Goal: Task Accomplishment & Management: Manage account settings

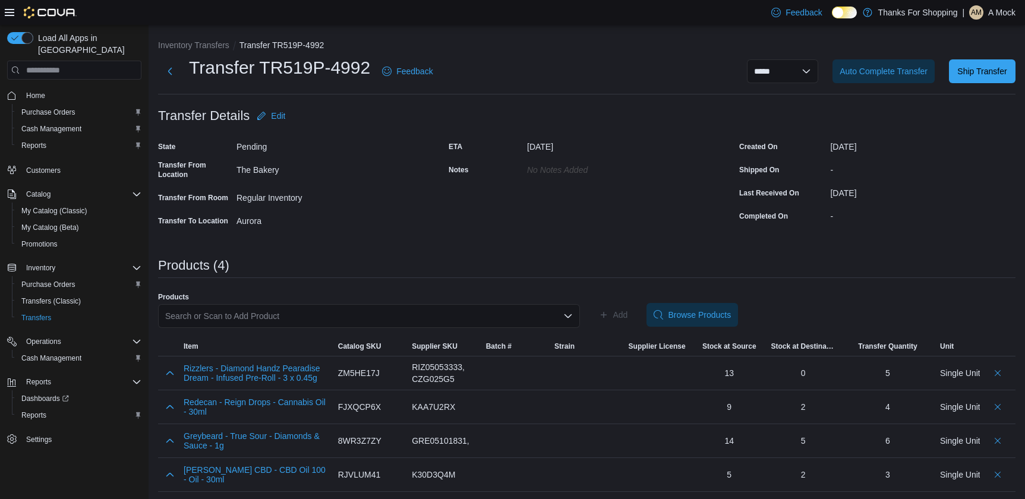
scroll to position [1, 0]
click at [603, 213] on div "ETA [DATE] Notes No Notes added" at bounding box center [587, 182] width 276 height 93
click at [465, 275] on div "Products (4)" at bounding box center [587, 267] width 858 height 20
click at [530, 205] on div "ETA [DATE] Notes No Notes added" at bounding box center [587, 182] width 276 height 93
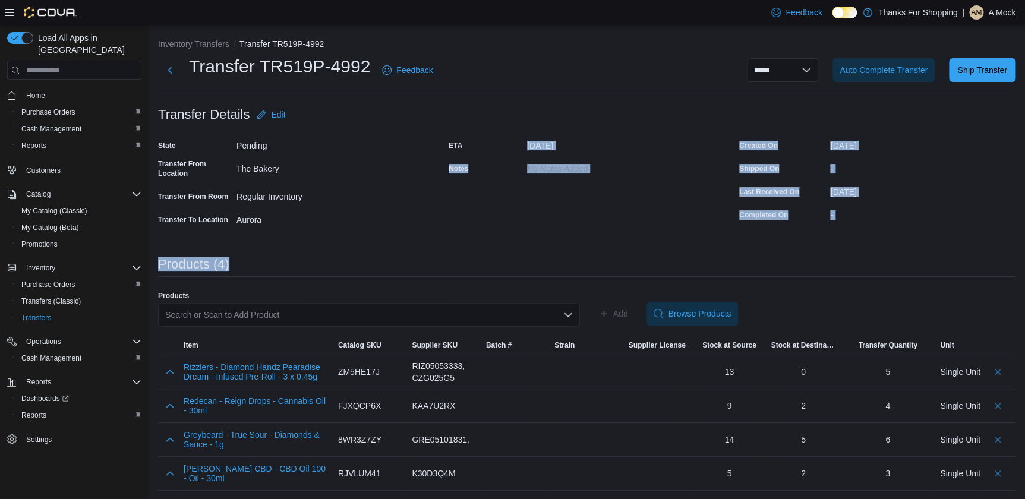
drag, startPoint x: 527, startPoint y: 143, endPoint x: 866, endPoint y: 240, distance: 352.2
click at [866, 240] on div "**********" at bounding box center [587, 264] width 858 height 453
drag, startPoint x: 866, startPoint y: 240, endPoint x: 618, endPoint y: 214, distance: 249.8
click at [618, 214] on div "ETA [DATE] Notes No Notes added" at bounding box center [587, 182] width 276 height 93
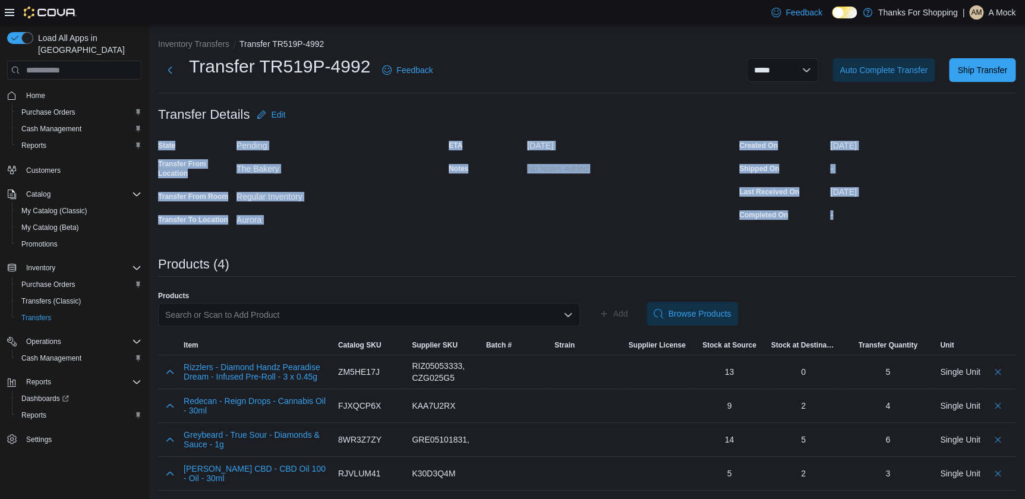
drag, startPoint x: 153, startPoint y: 138, endPoint x: 916, endPoint y: 228, distance: 767.8
click at [916, 228] on div "**********" at bounding box center [587, 262] width 877 height 477
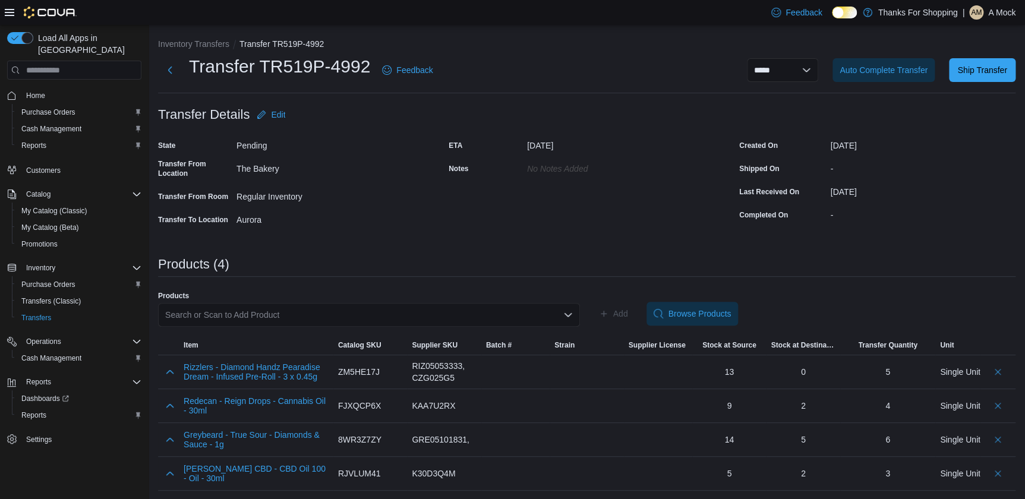
click at [461, 232] on div "**********" at bounding box center [587, 264] width 858 height 453
drag, startPoint x: 526, startPoint y: 142, endPoint x: 619, endPoint y: 146, distance: 92.8
click at [619, 146] on div "ETA [DATE]" at bounding box center [568, 145] width 238 height 18
drag, startPoint x: 619, startPoint y: 146, endPoint x: 598, endPoint y: 231, distance: 88.1
click at [598, 231] on div "**********" at bounding box center [587, 264] width 858 height 453
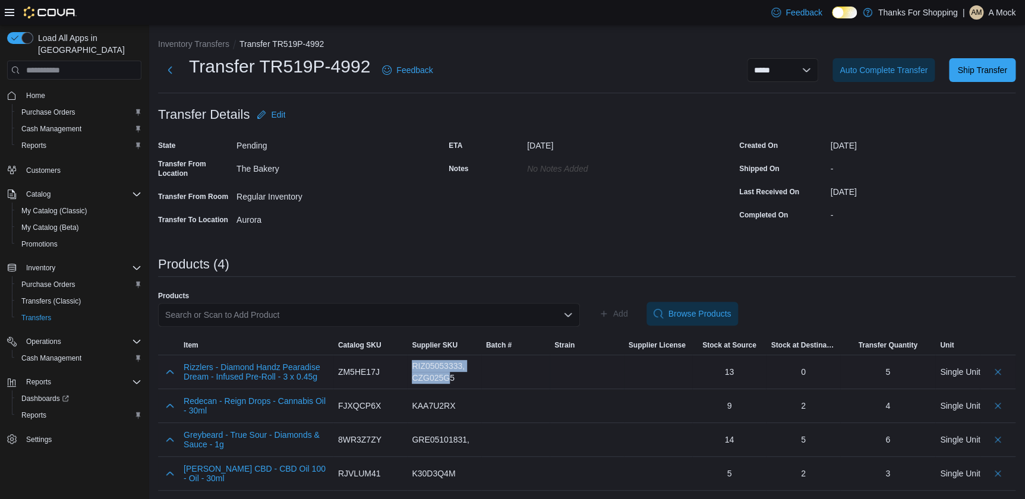
drag, startPoint x: 414, startPoint y: 361, endPoint x: 449, endPoint y: 378, distance: 39.4
click at [449, 378] on div "RIZ05053333, CZG025G5" at bounding box center [444, 371] width 74 height 33
drag, startPoint x: 449, startPoint y: 378, endPoint x: 505, endPoint y: 385, distance: 55.7
click at [505, 385] on div at bounding box center [515, 371] width 68 height 33
click at [988, 58] on span "Ship Transfer" at bounding box center [982, 70] width 52 height 24
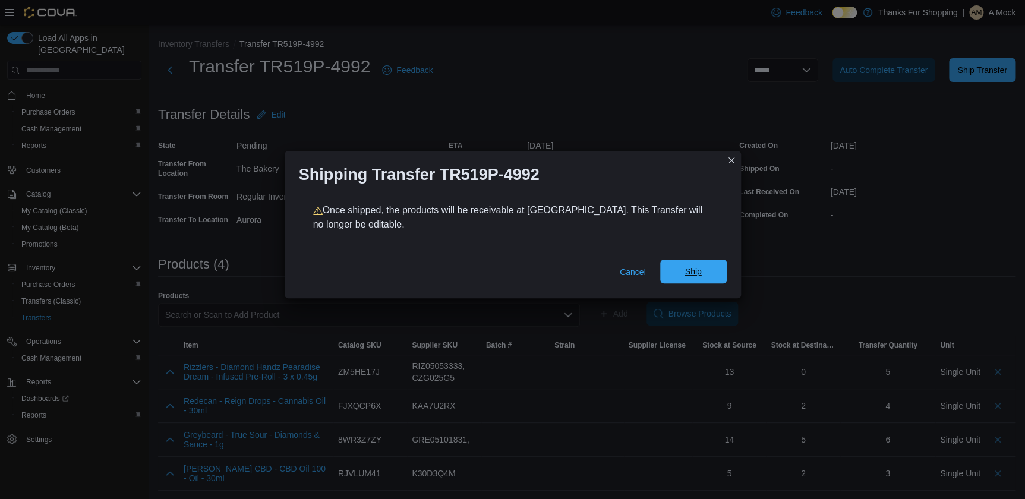
click at [694, 263] on span "Ship" at bounding box center [694, 272] width 52 height 24
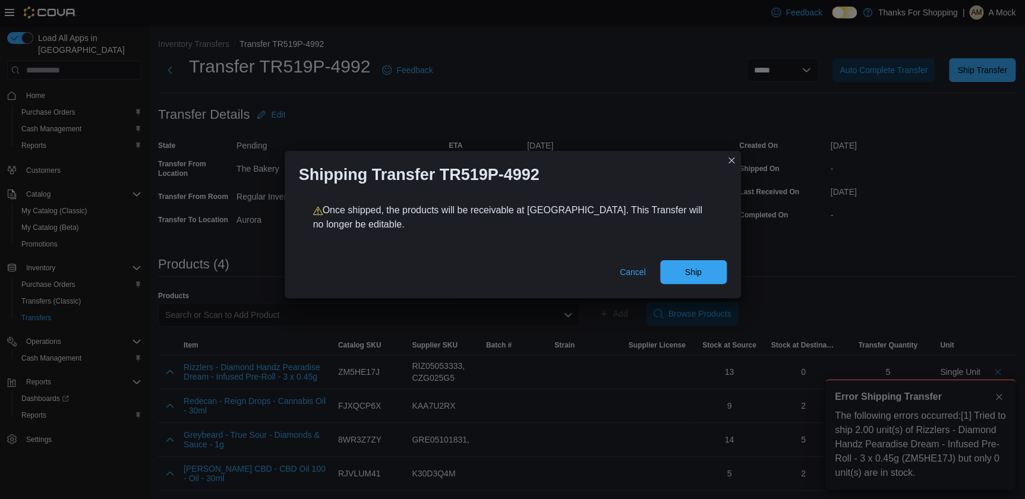
click at [902, 257] on div "Shipping Transfer TR519P-4992 Once shipped, the products will be receivable at …" at bounding box center [512, 249] width 1025 height 499
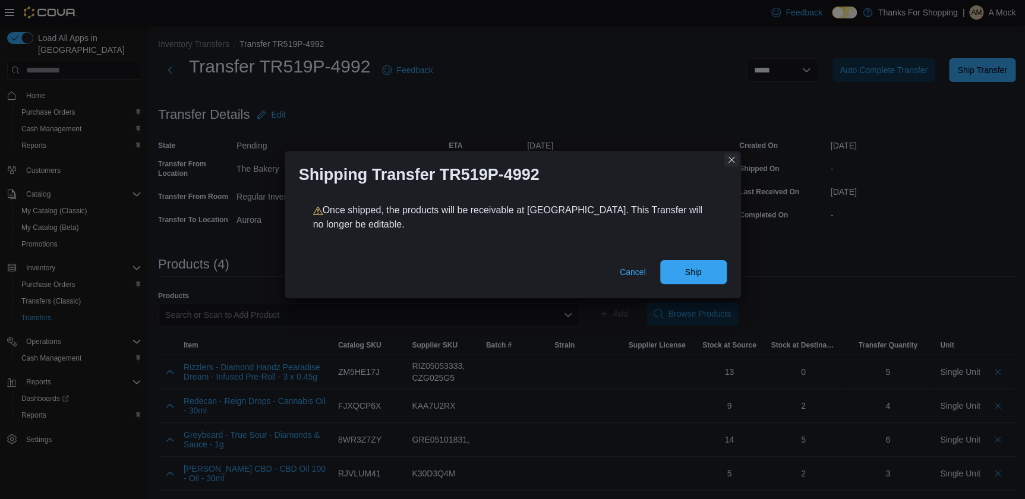
click at [728, 154] on button "Closes this modal window" at bounding box center [732, 160] width 14 height 14
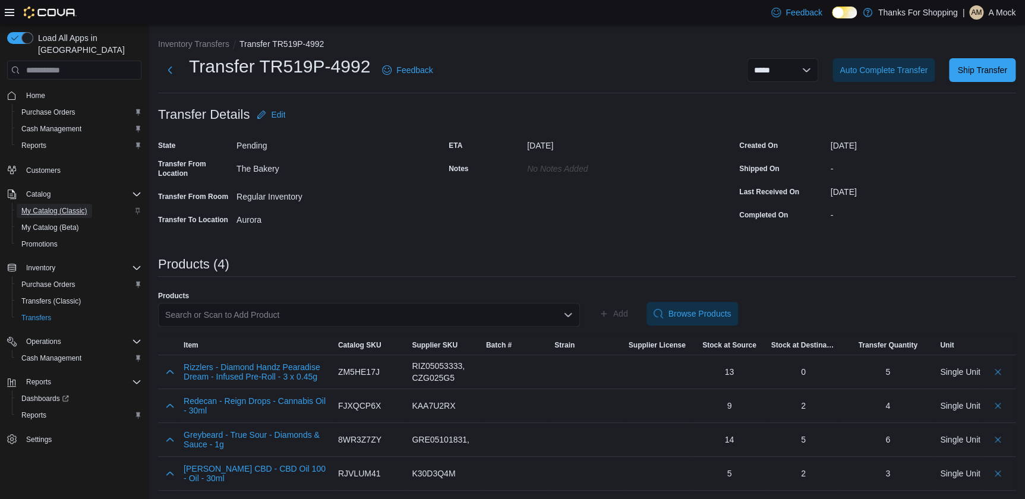
click at [45, 206] on span "My Catalog (Classic)" at bounding box center [54, 211] width 66 height 10
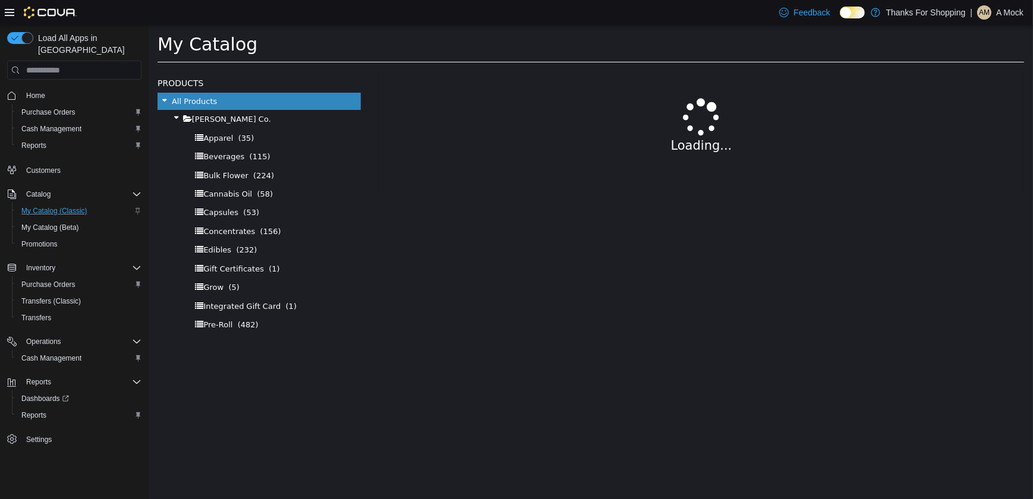
select select "**********"
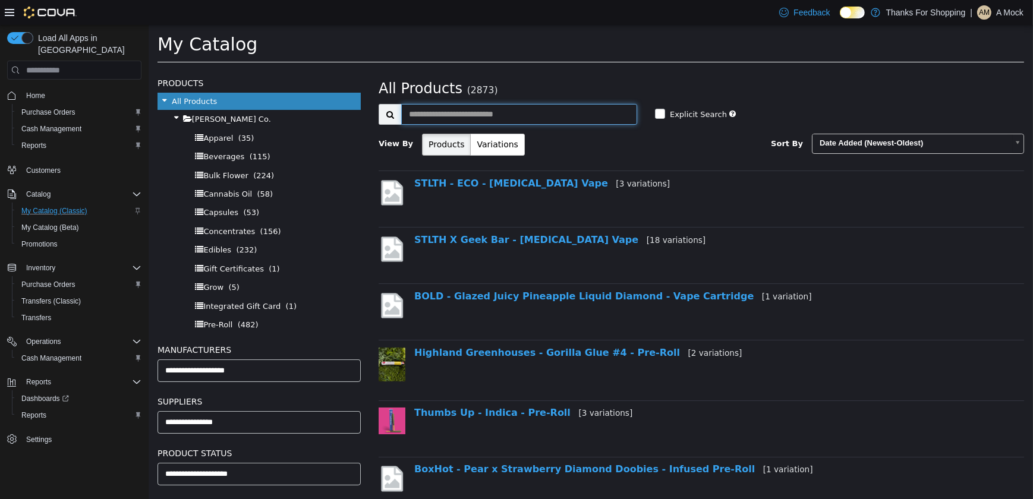
click at [496, 120] on input "text" at bounding box center [519, 114] width 236 height 21
type input "**********"
select select "**********"
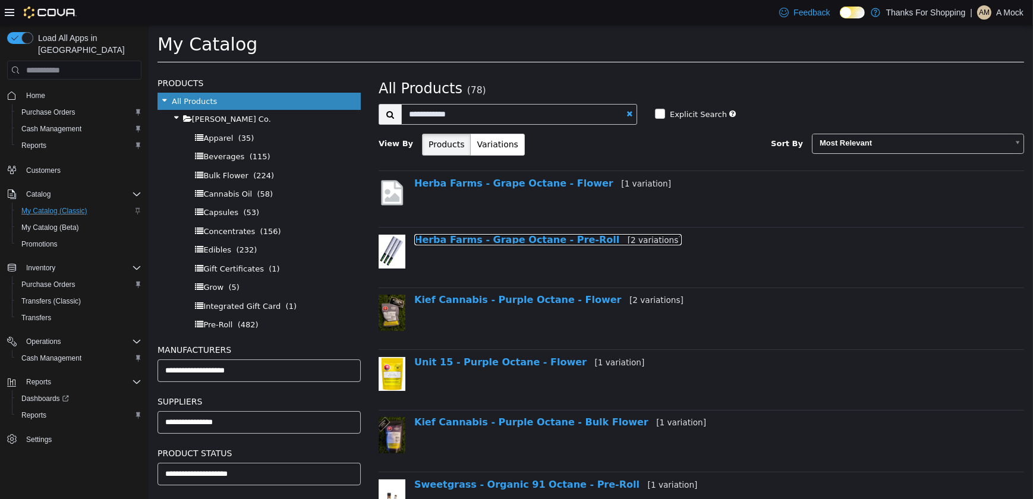
click at [514, 236] on link "Herba Farms - Grape Octane - Pre-Roll [2 variations]" at bounding box center [547, 239] width 267 height 11
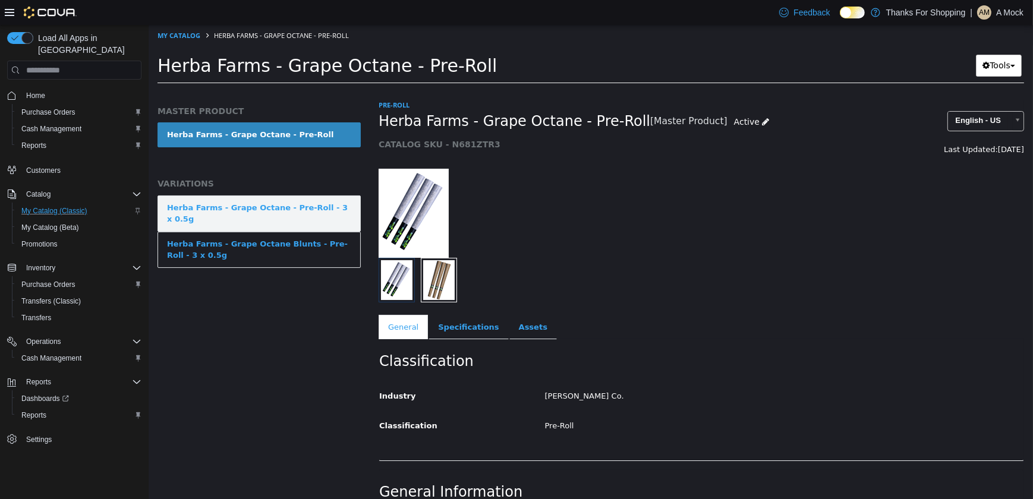
click at [332, 205] on div "Herba Farms - Grape Octane - Pre-Roll - 3 x 0.5g" at bounding box center [258, 213] width 184 height 23
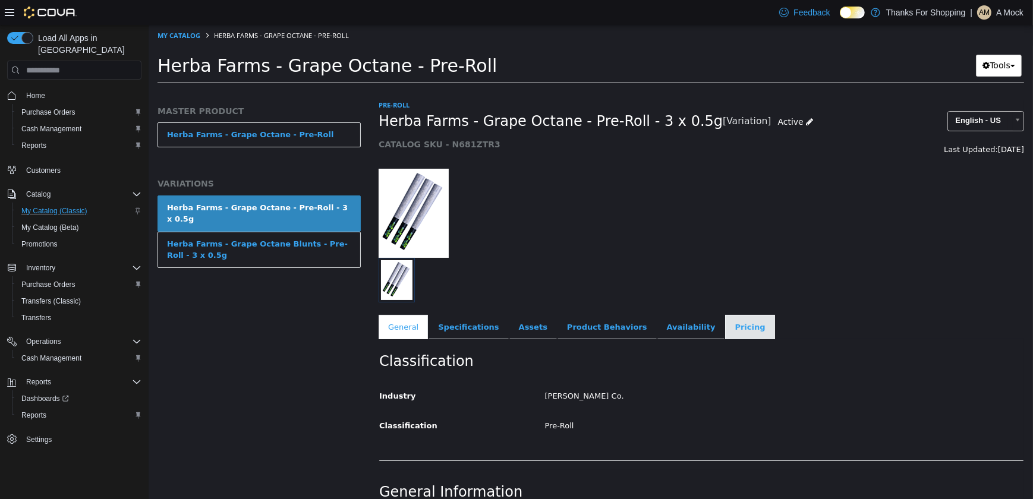
click at [725, 326] on link "Pricing" at bounding box center [749, 327] width 49 height 25
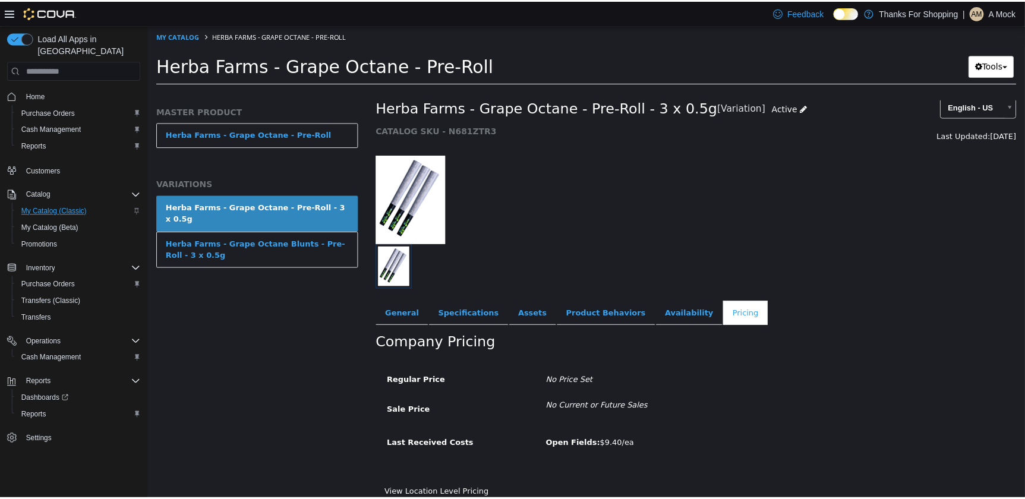
scroll to position [21, 0]
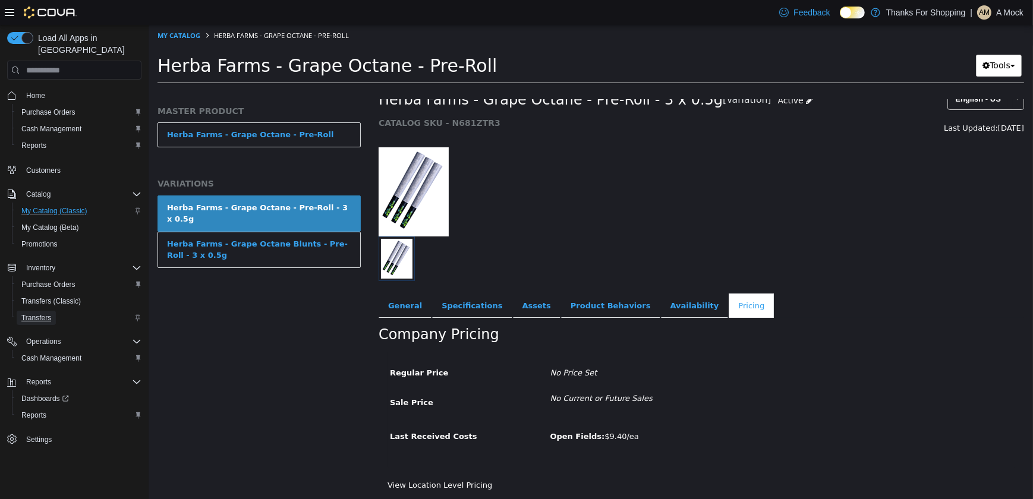
click at [40, 313] on span "Transfers" at bounding box center [36, 318] width 30 height 10
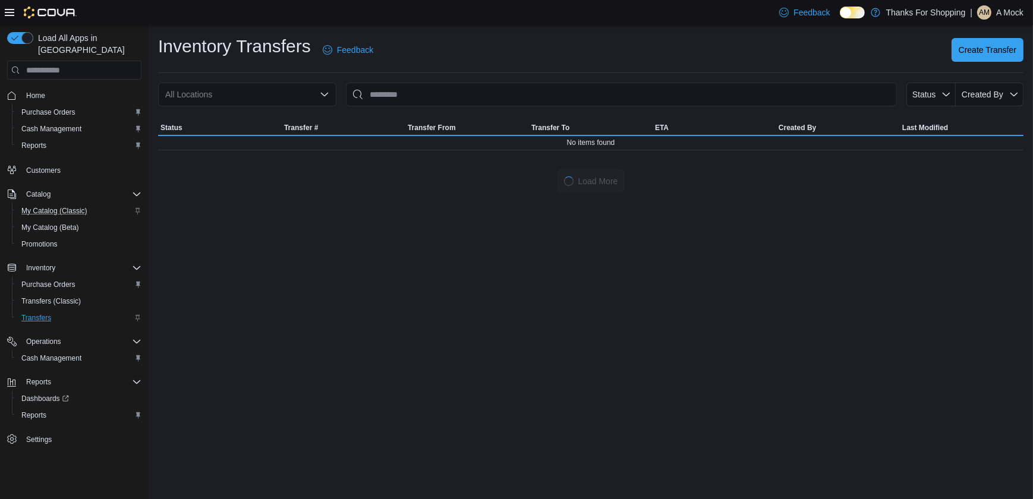
click at [285, 90] on div "All Locations" at bounding box center [247, 95] width 178 height 24
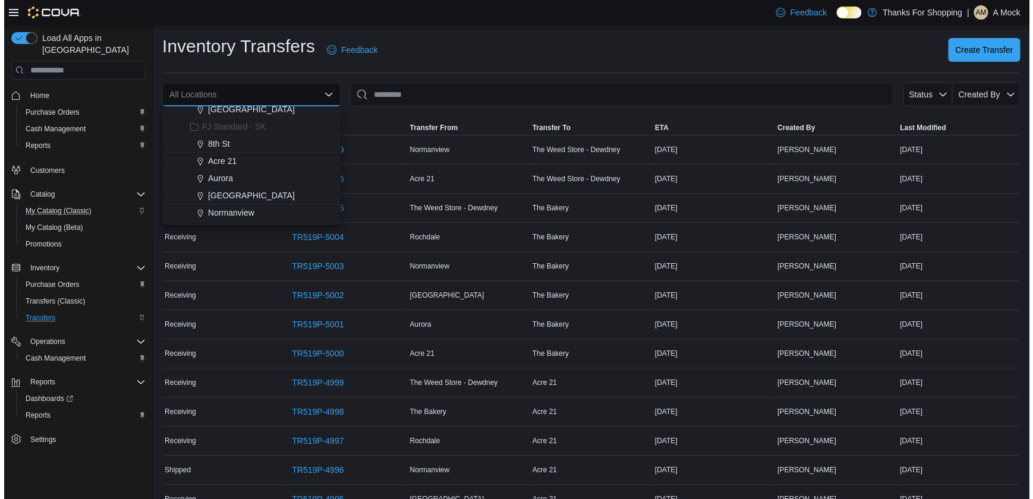
scroll to position [162, 0]
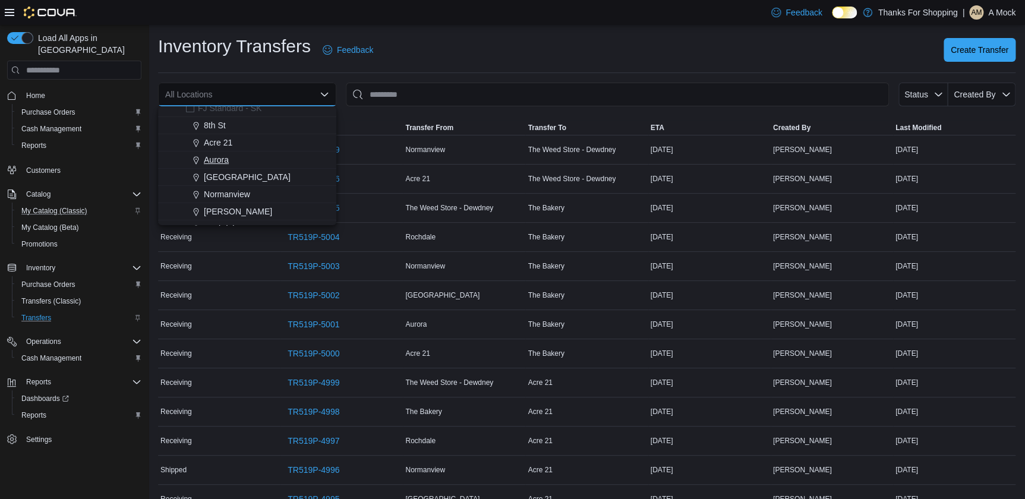
click at [212, 159] on span "Aurora" at bounding box center [216, 160] width 25 height 12
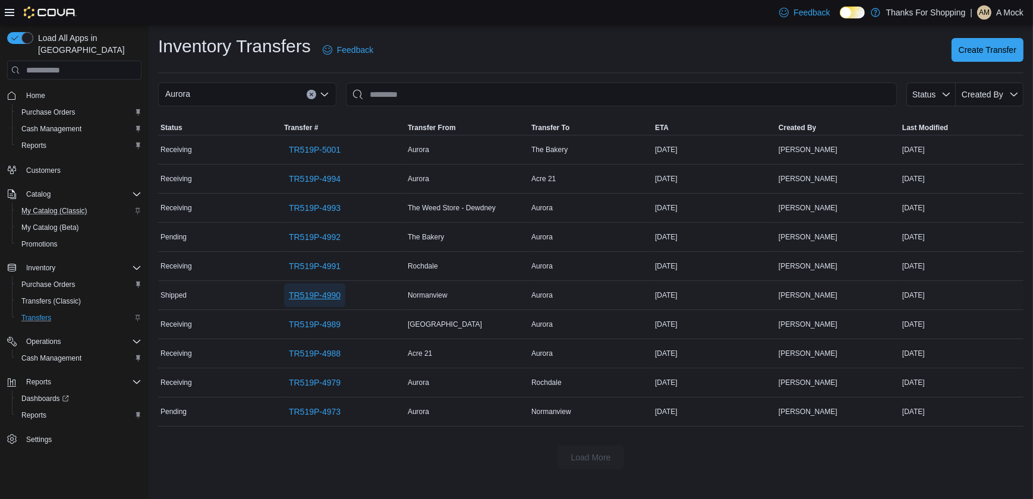
click at [323, 295] on span "TR519P-4990" at bounding box center [315, 295] width 52 height 12
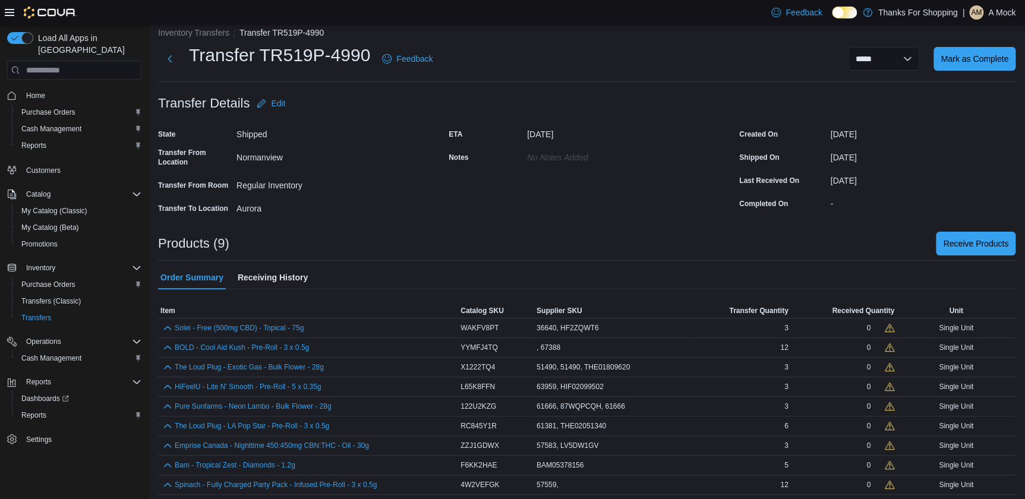
scroll to position [17, 0]
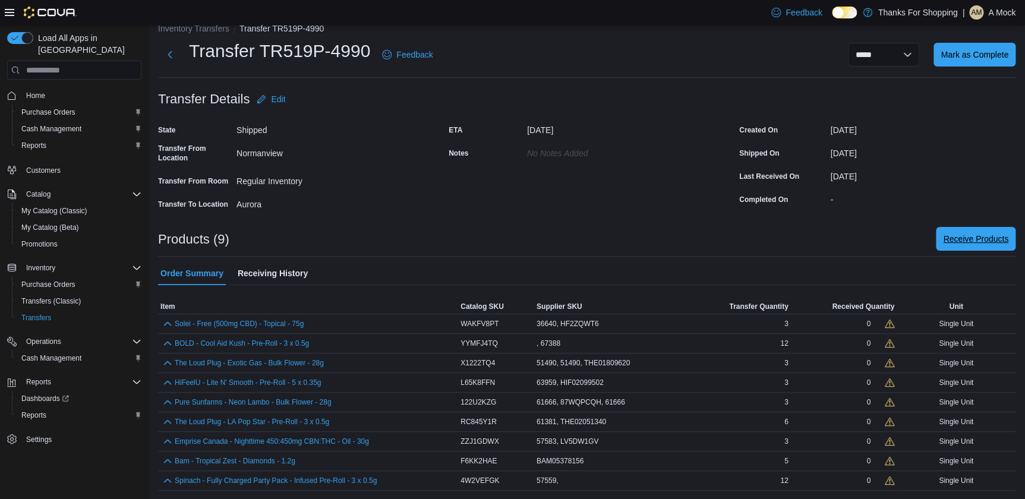
click at [966, 238] on span "Receive Products" at bounding box center [975, 239] width 65 height 12
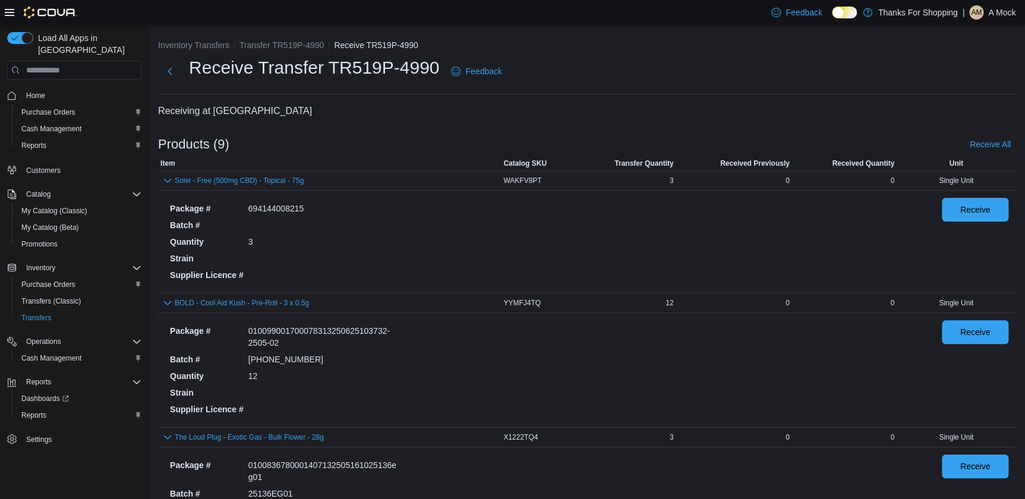
click at [897, 180] on div "0" at bounding box center [844, 181] width 105 height 14
click at [987, 214] on span "Receive" at bounding box center [976, 209] width 30 height 12
click at [988, 334] on span "Receive" at bounding box center [976, 332] width 30 height 12
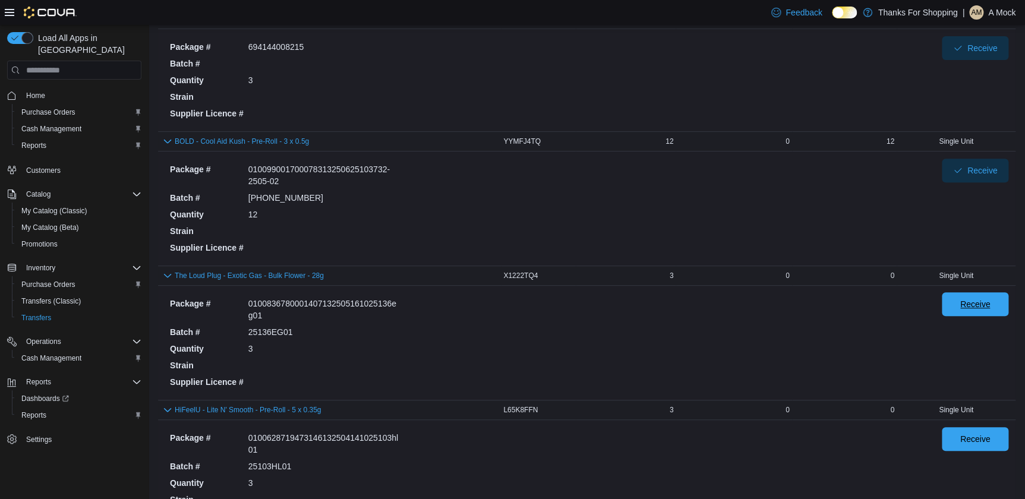
click at [977, 306] on span "Receive" at bounding box center [976, 304] width 30 height 12
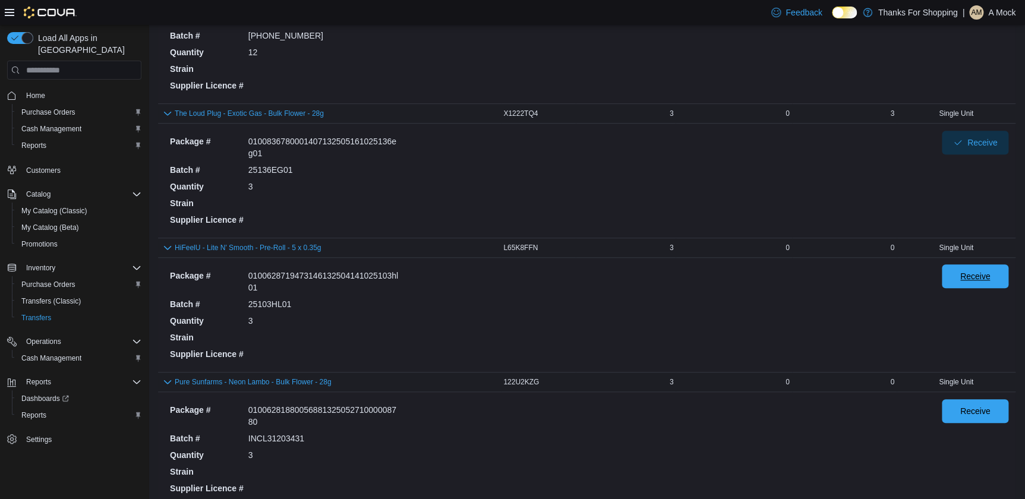
click at [976, 269] on span "Receive" at bounding box center [975, 277] width 52 height 24
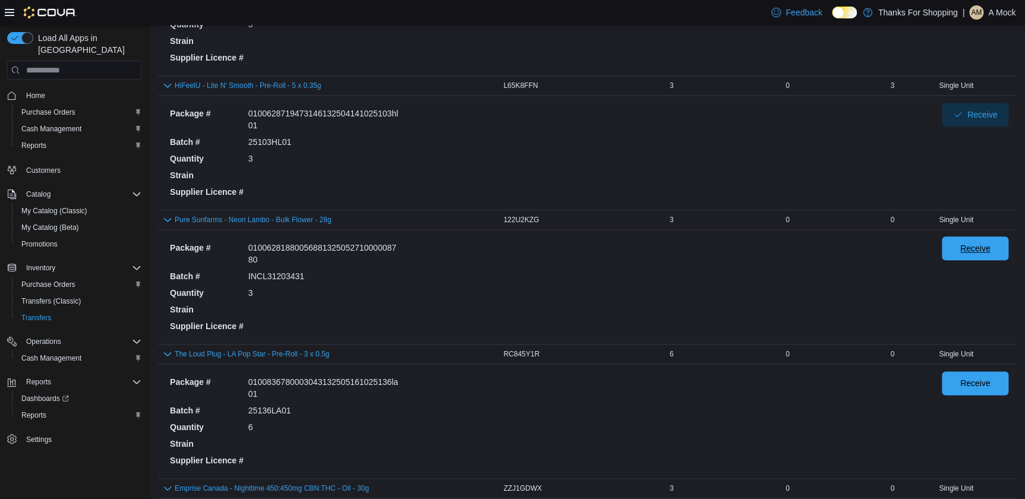
click at [969, 250] on span "Receive" at bounding box center [976, 249] width 30 height 12
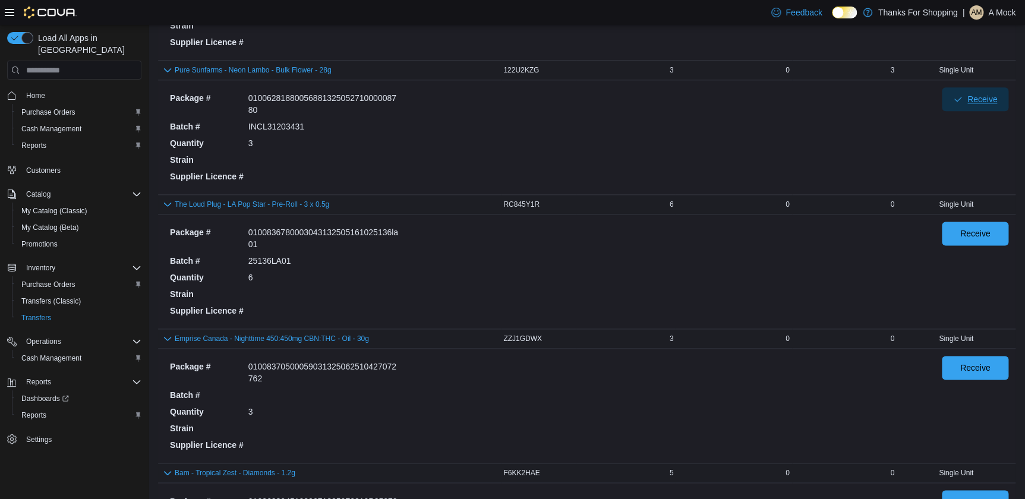
scroll to position [648, 0]
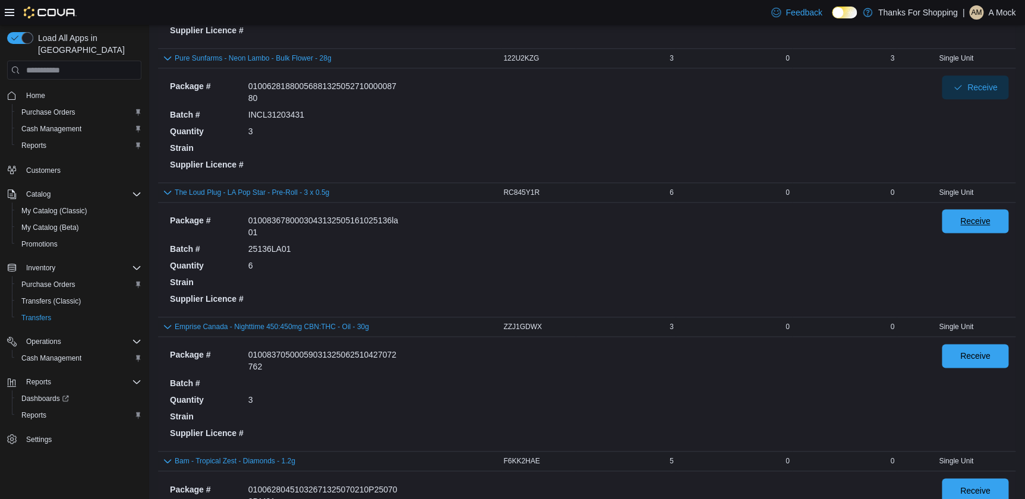
click at [959, 225] on span "Receive" at bounding box center [975, 221] width 52 height 24
click at [973, 351] on span "Receive" at bounding box center [976, 356] width 30 height 12
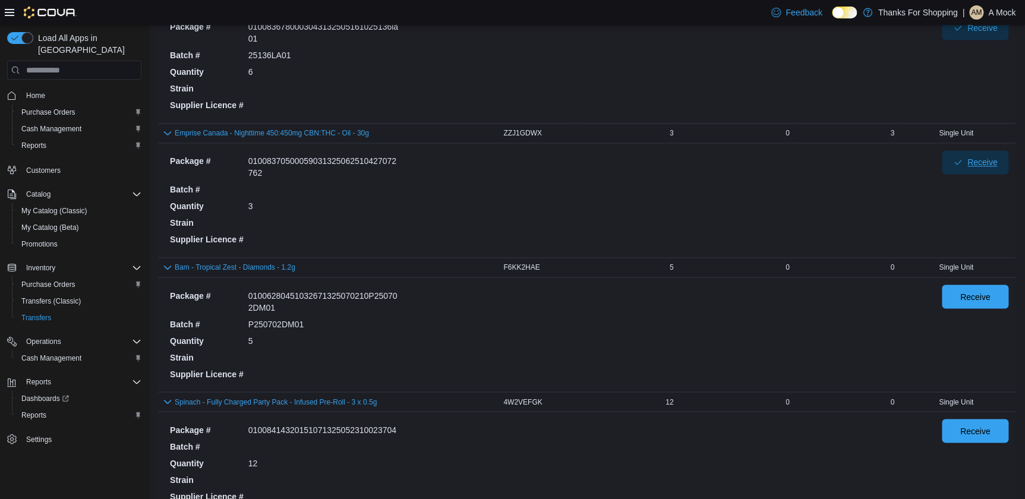
scroll to position [864, 0]
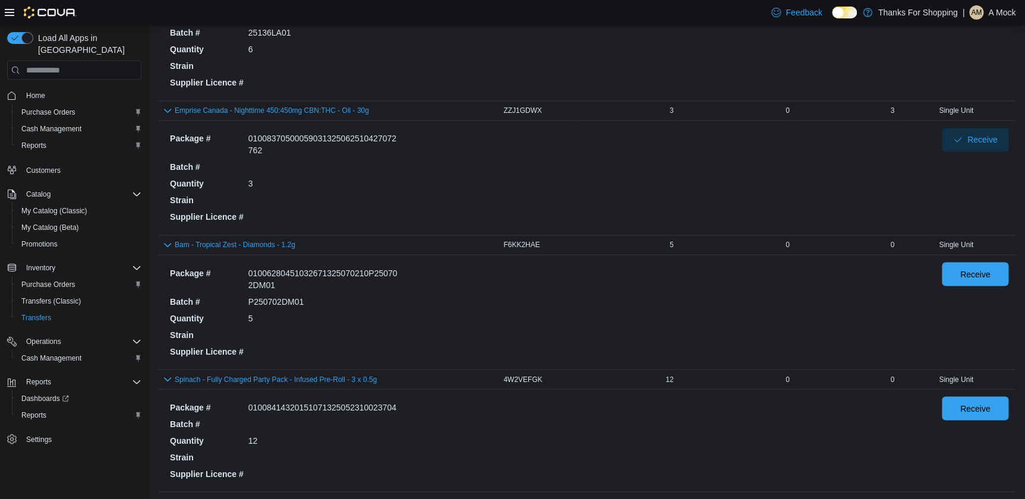
click at [969, 255] on div "Package # 01006280451032671325070210P250702DM01 Batch # P250702DM01 Quantity 5 …" at bounding box center [587, 312] width 858 height 114
click at [981, 279] on span "Receive" at bounding box center [975, 274] width 52 height 24
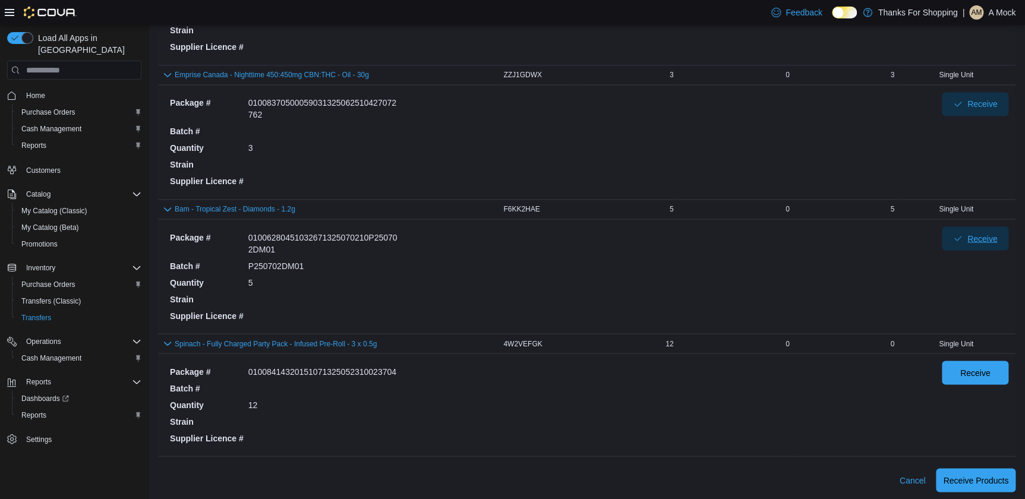
scroll to position [901, 0]
click at [988, 360] on span "Receive" at bounding box center [975, 372] width 52 height 24
click at [984, 470] on span "Receive Products" at bounding box center [975, 479] width 65 height 24
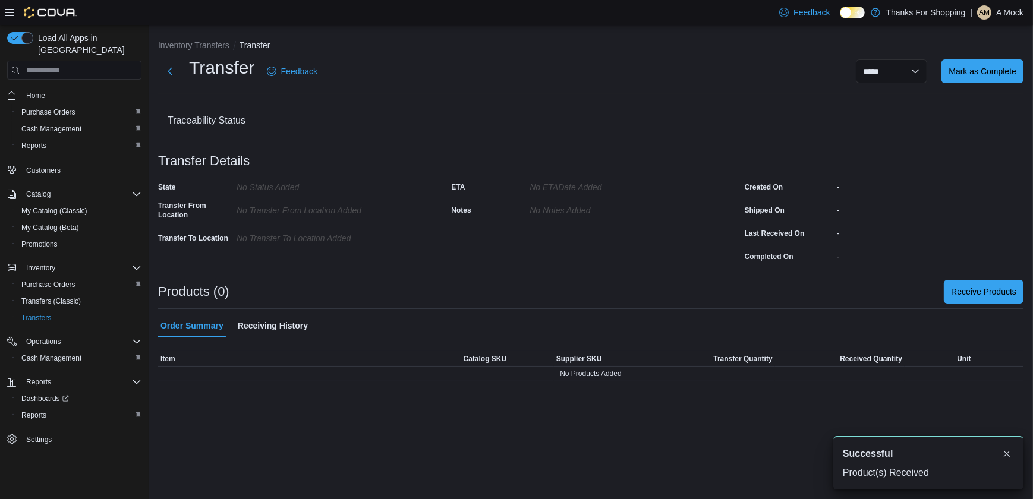
click at [653, 291] on div "Products (0) Receive Products" at bounding box center [590, 292] width 865 height 24
click at [194, 42] on button "Inventory Transfers" at bounding box center [193, 45] width 71 height 10
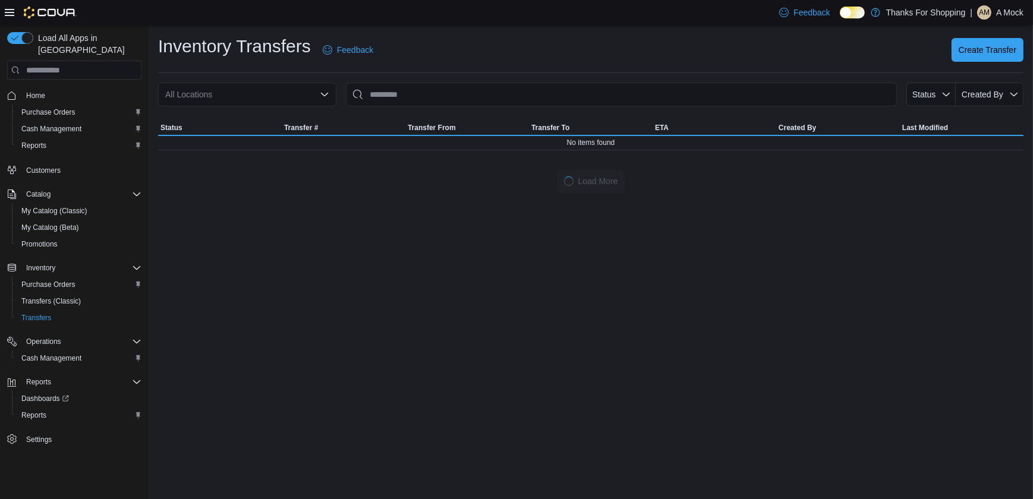
drag, startPoint x: 303, startPoint y: 85, endPoint x: 317, endPoint y: 106, distance: 25.7
click at [306, 85] on div "All Locations" at bounding box center [247, 95] width 178 height 24
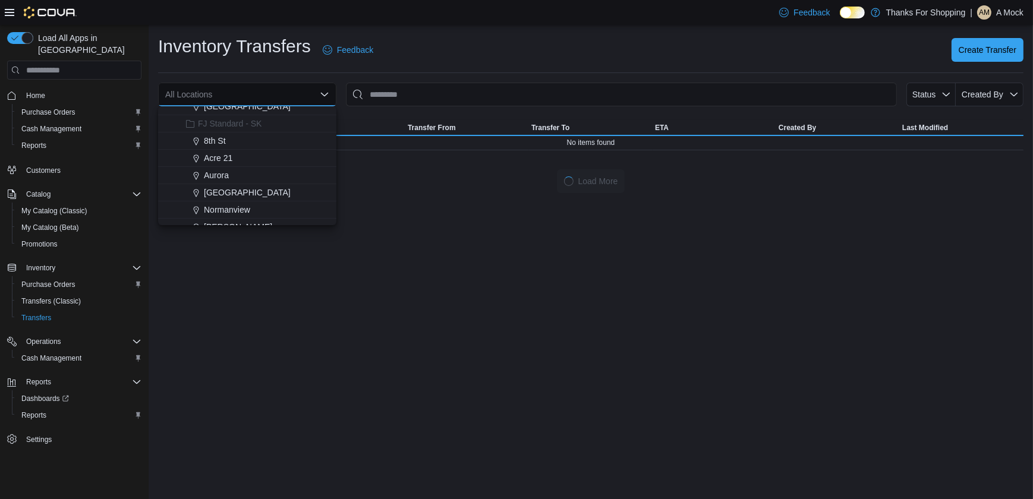
scroll to position [162, 0]
click at [218, 162] on span "Aurora" at bounding box center [216, 160] width 25 height 12
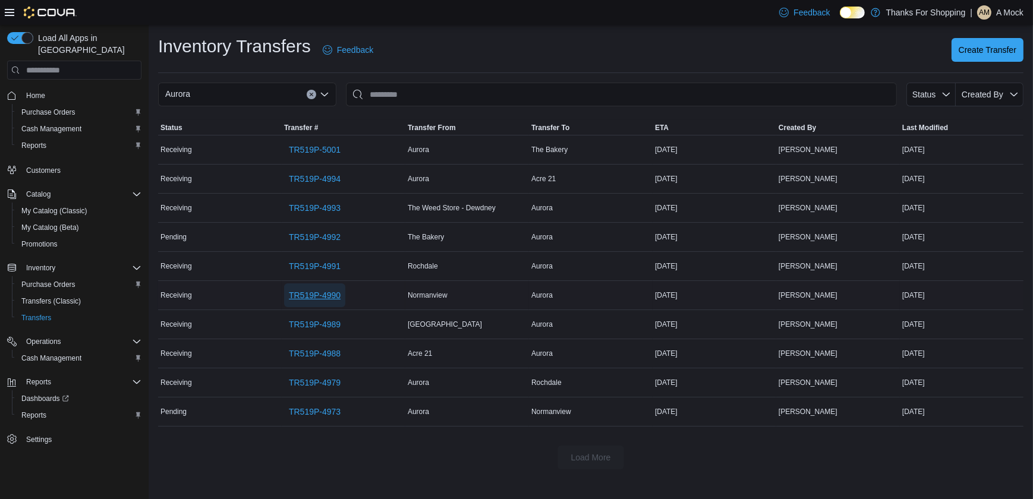
click at [335, 295] on span "TR519P-4990" at bounding box center [315, 295] width 52 height 12
